Goal: Task Accomplishment & Management: Manage account settings

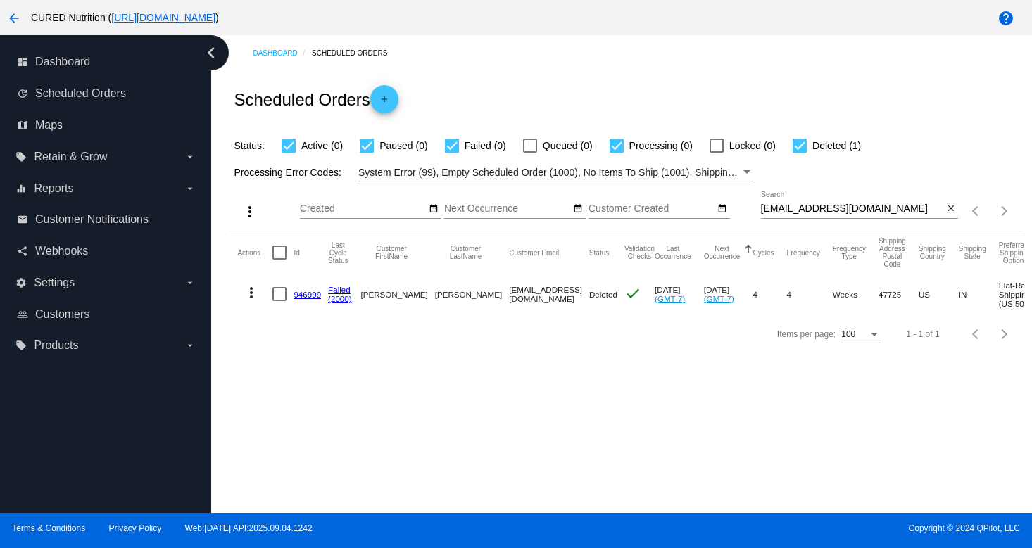
scroll to position [0, 184]
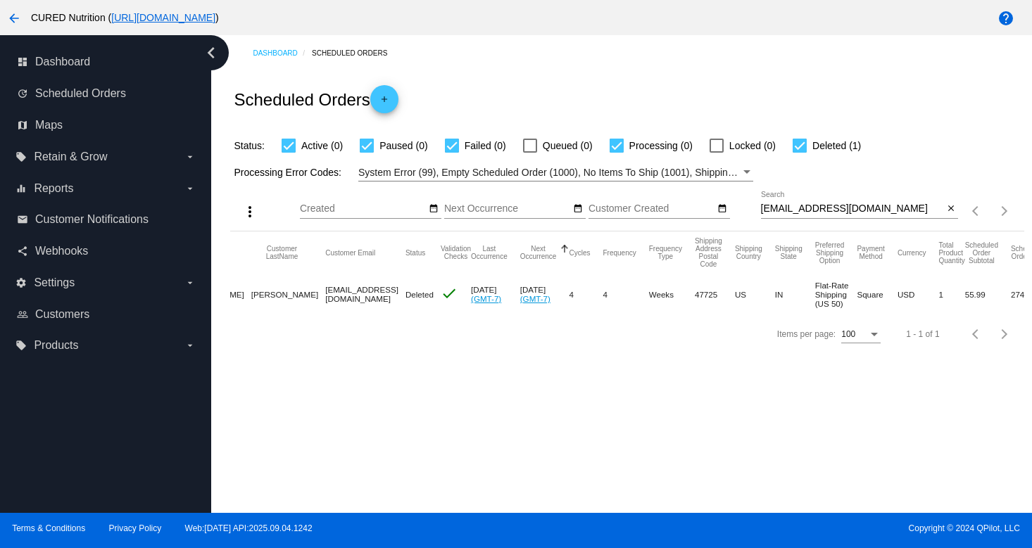
click at [833, 210] on input "[EMAIL_ADDRESS][DOMAIN_NAME]" at bounding box center [852, 208] width 183 height 11
paste input "[EMAIL_ADDRESS]"
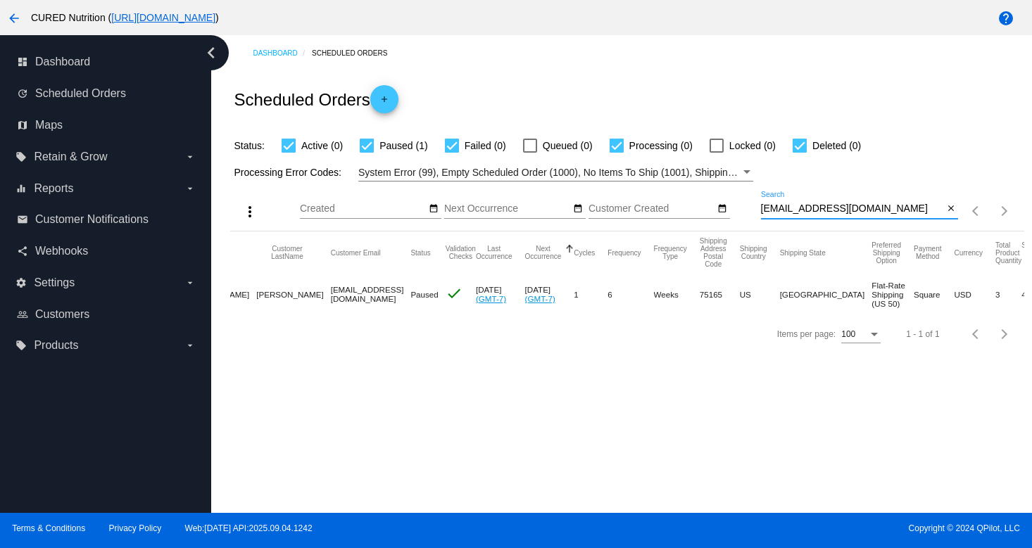
scroll to position [0, 0]
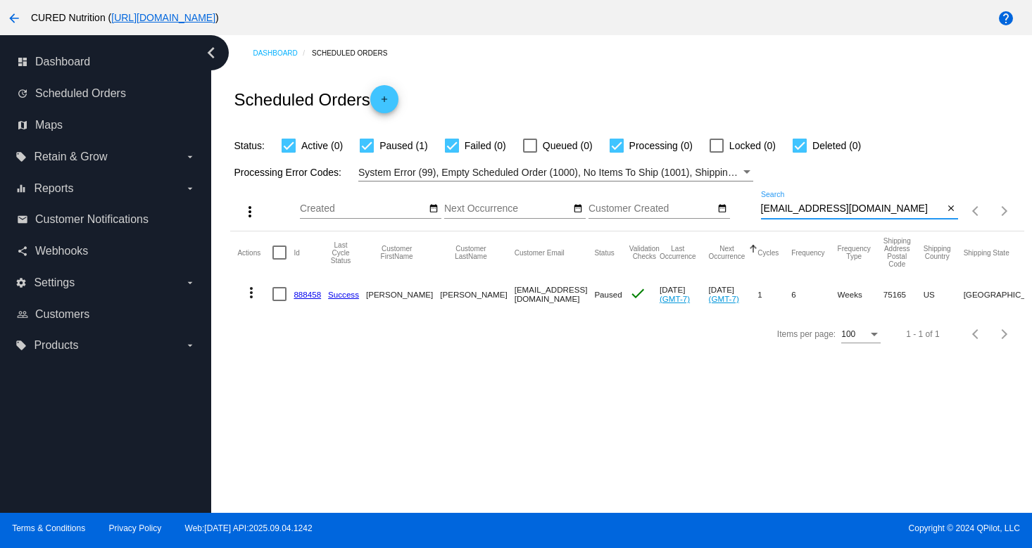
type input "[EMAIL_ADDRESS][DOMAIN_NAME]"
click at [311, 295] on link "888458" at bounding box center [307, 294] width 27 height 9
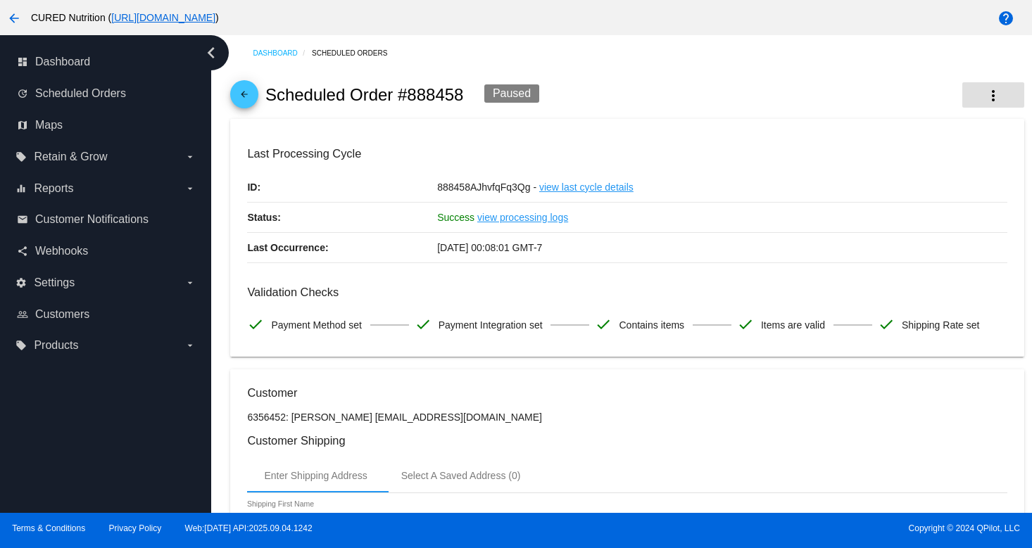
click at [995, 96] on mat-icon "more_vert" at bounding box center [993, 95] width 17 height 17
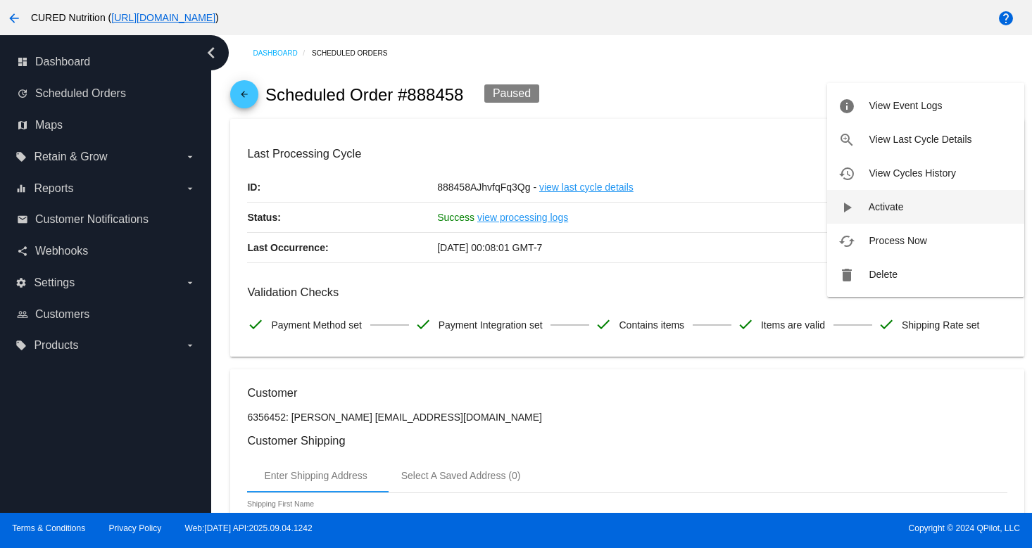
click at [899, 209] on span "Activate" at bounding box center [886, 206] width 35 height 11
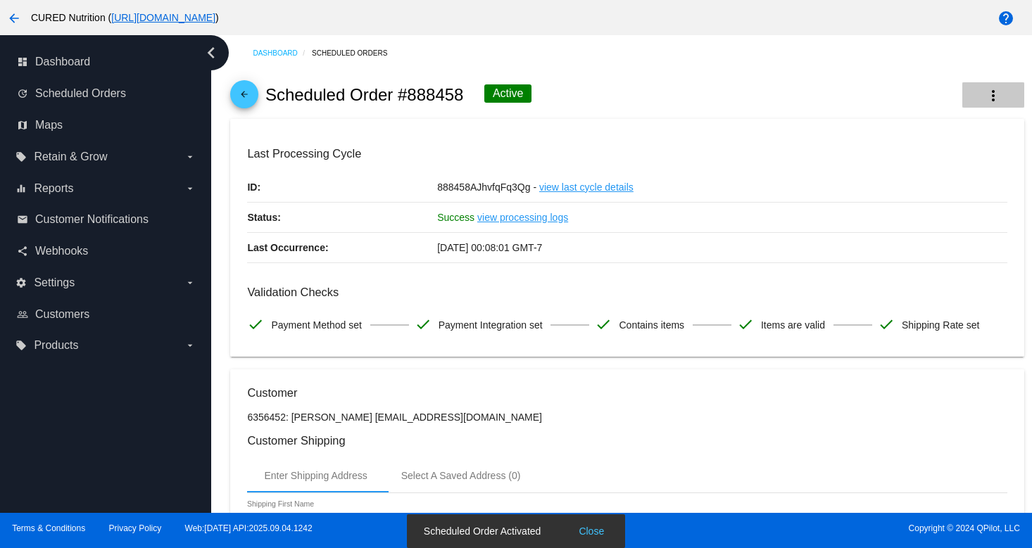
click at [996, 91] on mat-icon "more_vert" at bounding box center [993, 95] width 17 height 17
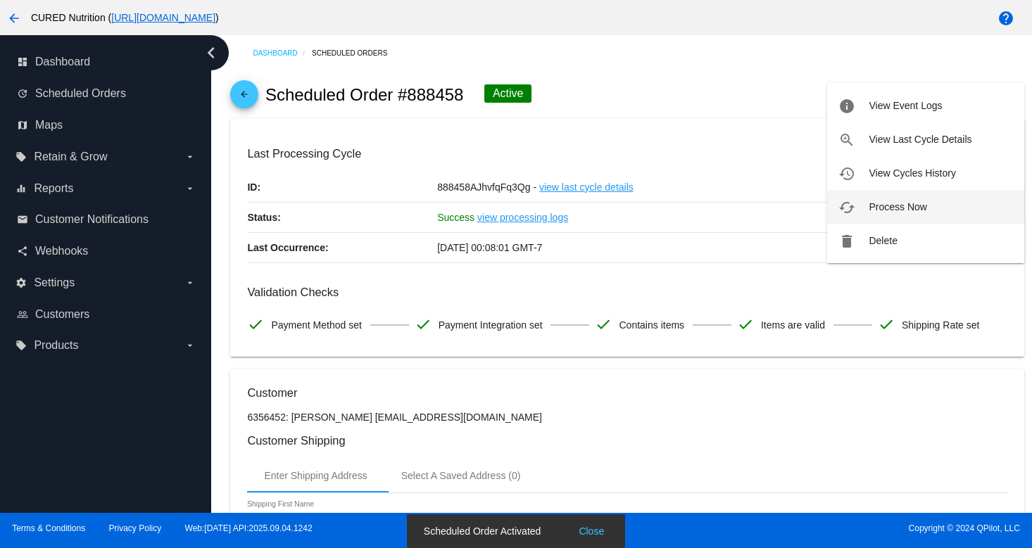
click at [928, 210] on button "cached Process Now" at bounding box center [925, 207] width 197 height 34
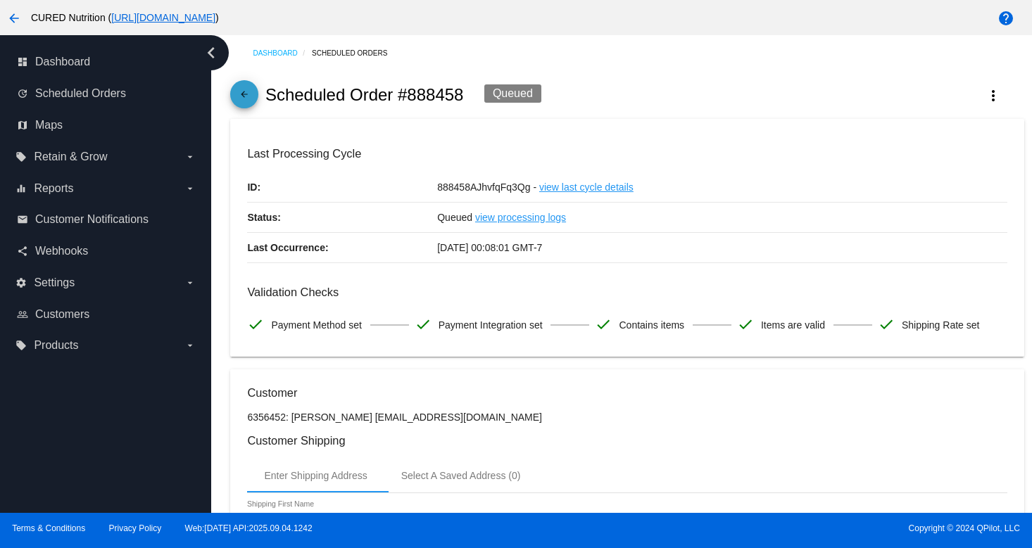
click at [250, 96] on mat-icon "arrow_back" at bounding box center [244, 97] width 17 height 17
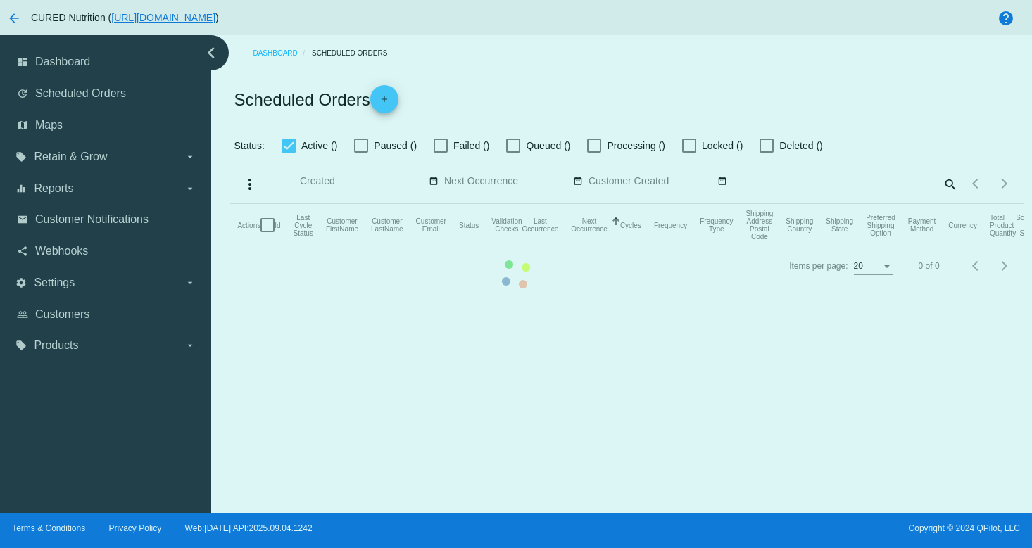
checkbox input "true"
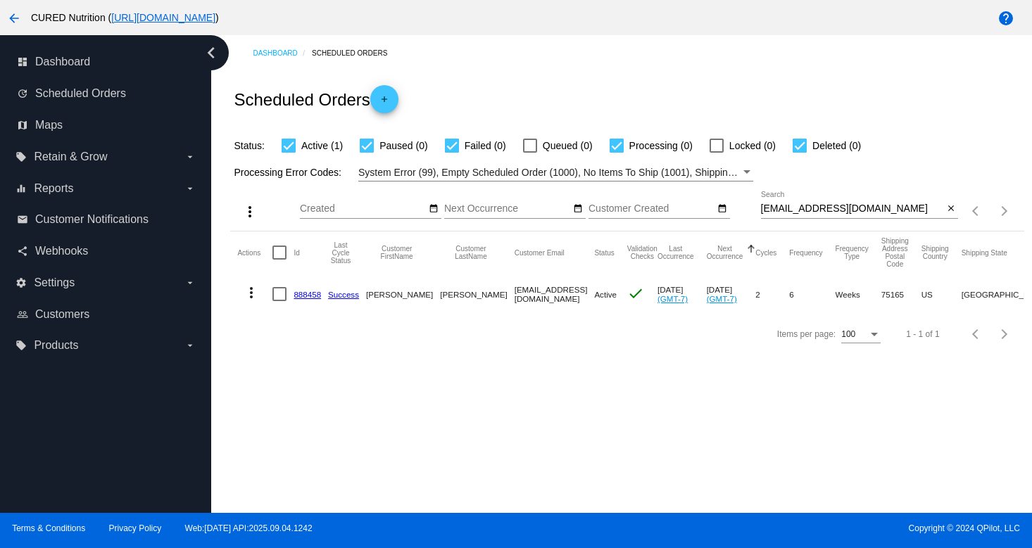
click at [303, 296] on link "888458" at bounding box center [307, 294] width 27 height 9
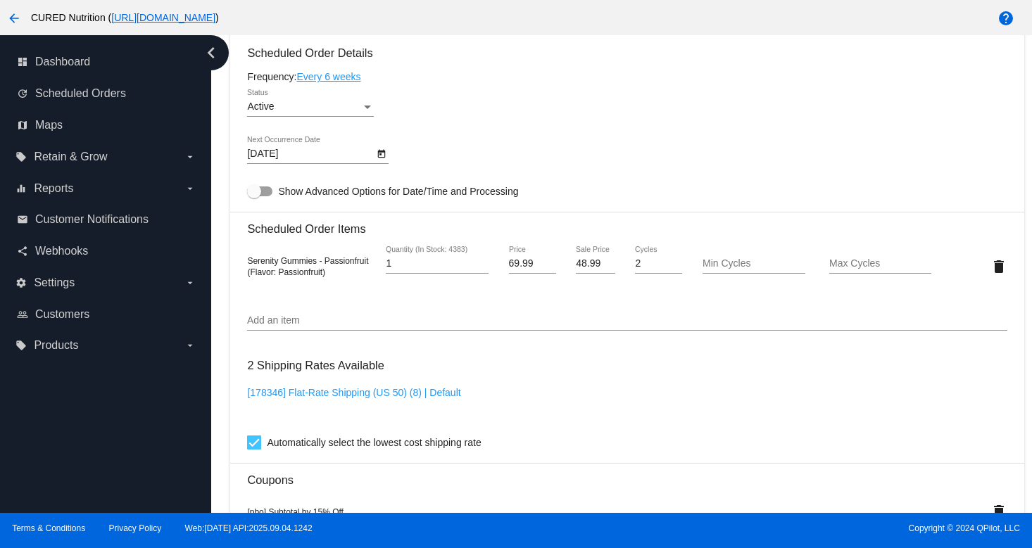
scroll to position [855, 0]
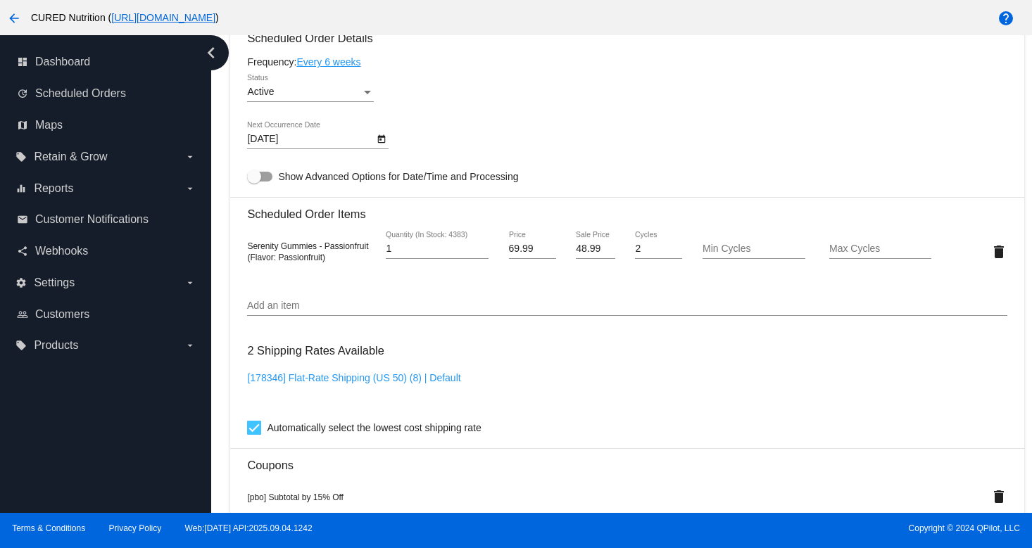
click at [332, 68] on link "Every 6 weeks" at bounding box center [328, 61] width 64 height 11
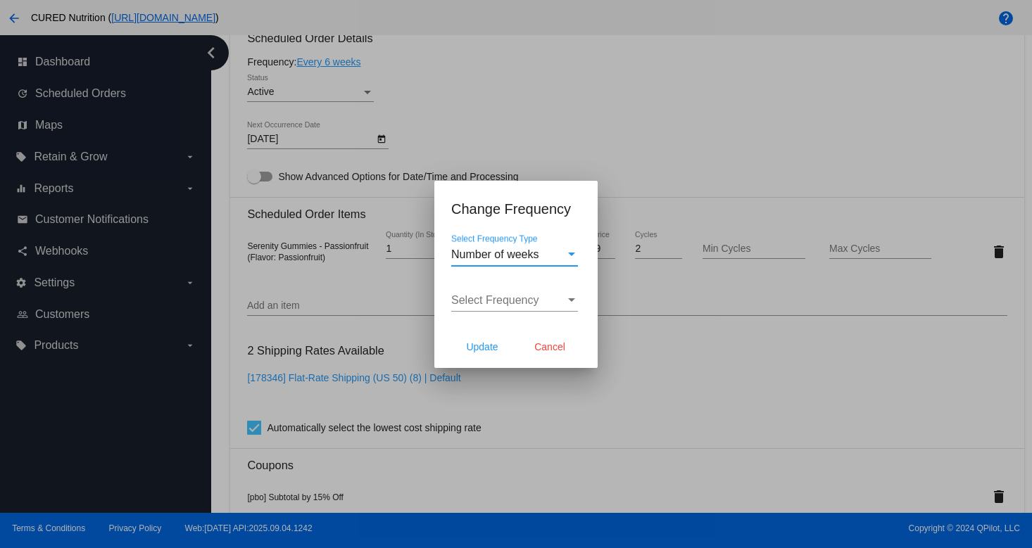
click at [572, 256] on div "Select Frequency Type" at bounding box center [571, 255] width 7 height 4
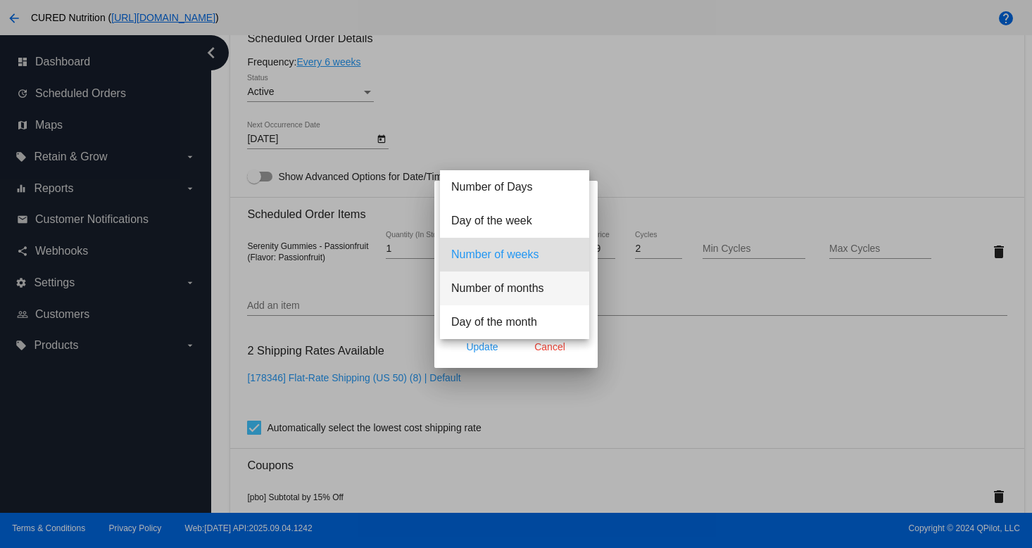
click at [560, 293] on span "Number of months" at bounding box center [514, 289] width 127 height 34
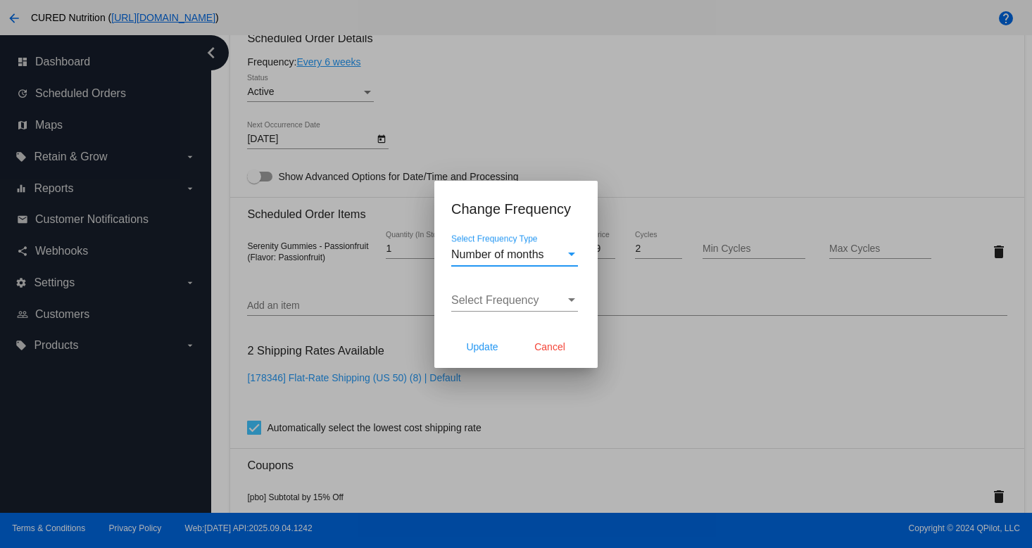
click at [480, 250] on span "Number of months" at bounding box center [497, 254] width 93 height 12
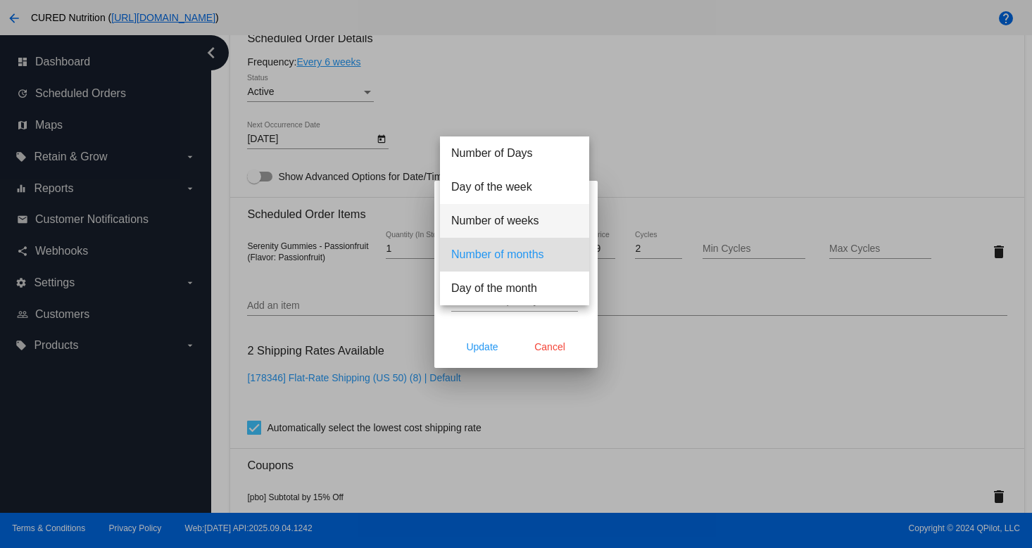
click at [534, 210] on span "Number of weeks" at bounding box center [514, 221] width 127 height 34
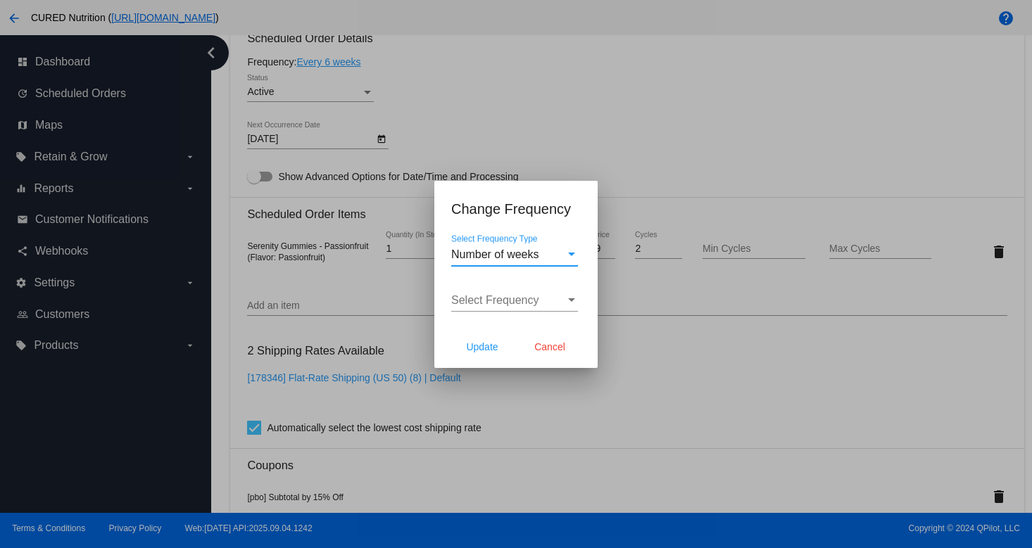
click at [568, 298] on div "Select Frequency" at bounding box center [571, 300] width 7 height 4
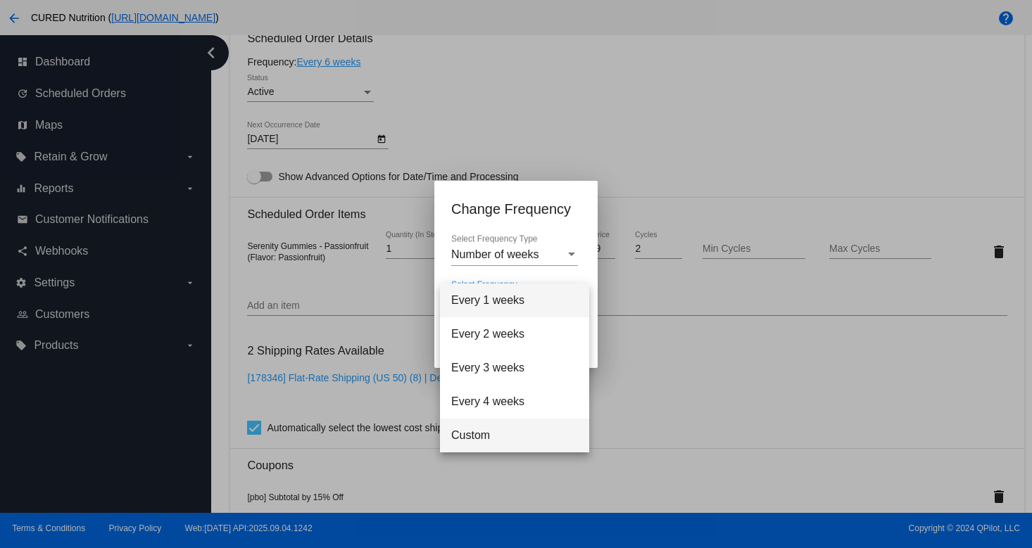
click at [521, 420] on span "Custom" at bounding box center [514, 436] width 127 height 34
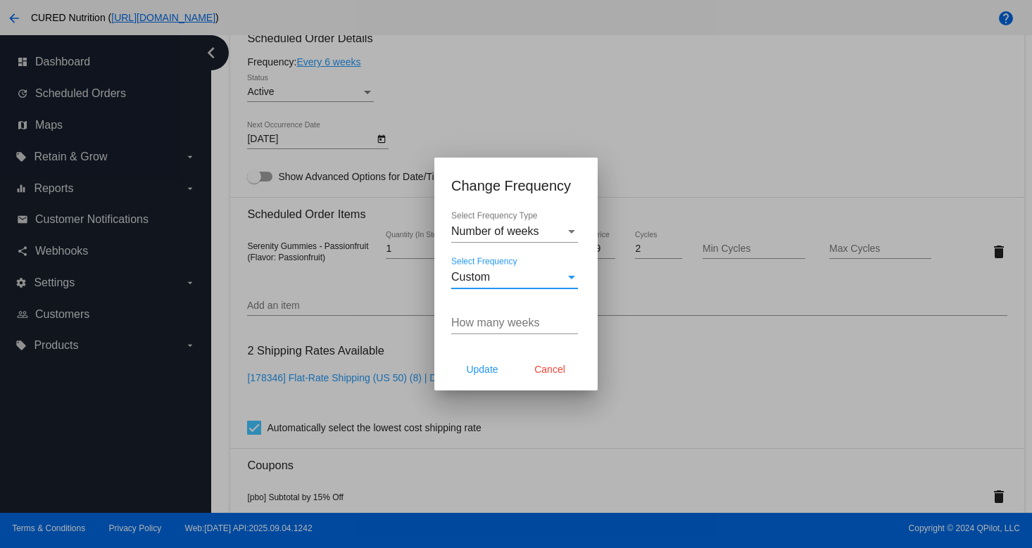
click at [536, 316] on div "How many weeks" at bounding box center [514, 319] width 127 height 32
click at [527, 317] on input "How many weeks" at bounding box center [514, 323] width 127 height 13
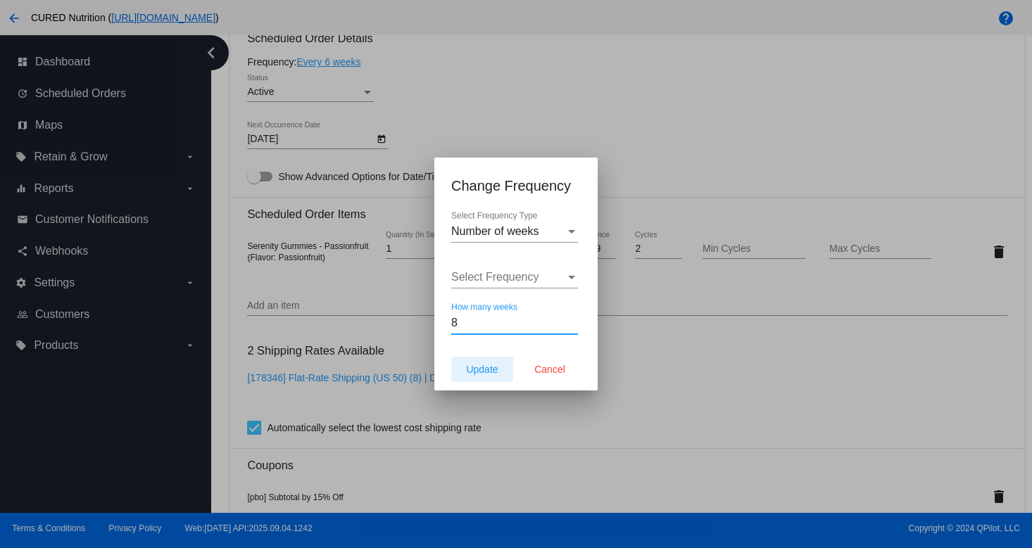
type input "8"
click at [479, 367] on span "Update" at bounding box center [482, 369] width 32 height 11
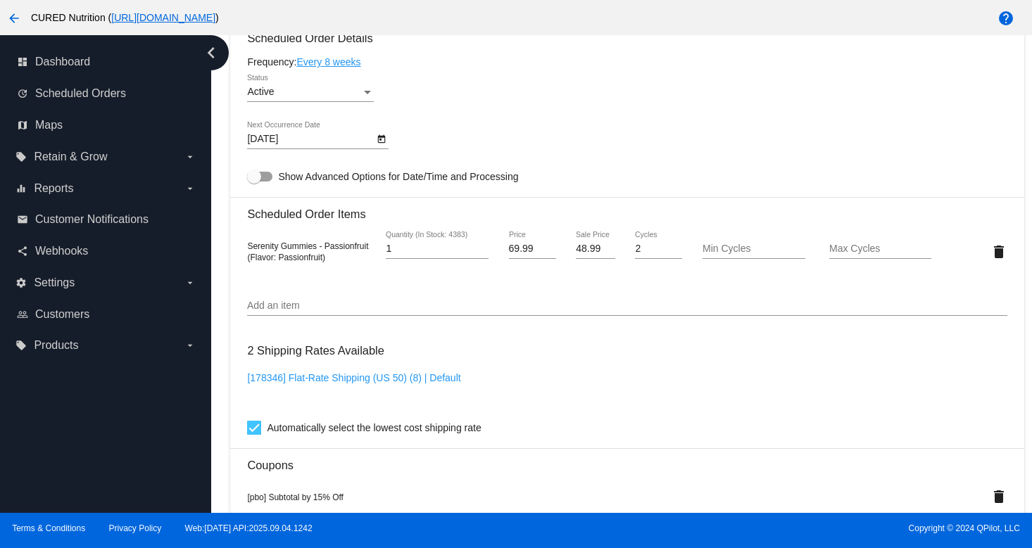
type input "[DATE]"
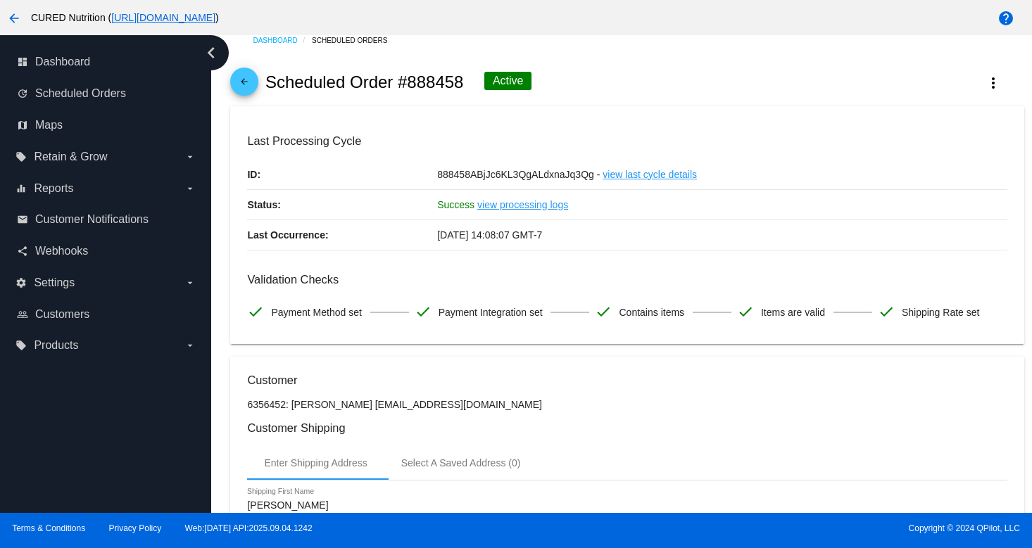
scroll to position [12, 0]
